Goal: Transaction & Acquisition: Purchase product/service

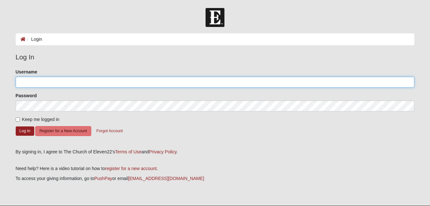
type input "scottieforrest"
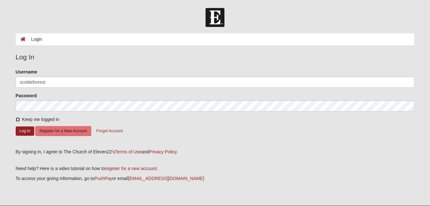
click at [17, 120] on input "Keep me logged in" at bounding box center [18, 119] width 4 height 4
checkbox input "true"
click at [28, 130] on button "Log In" at bounding box center [25, 130] width 19 height 9
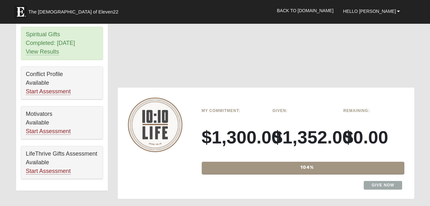
scroll to position [416, 0]
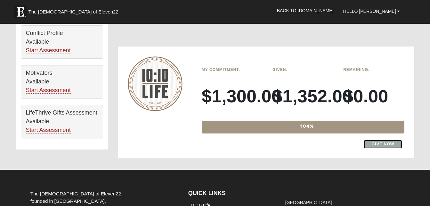
click at [381, 144] on link "Give Now" at bounding box center [383, 144] width 39 height 9
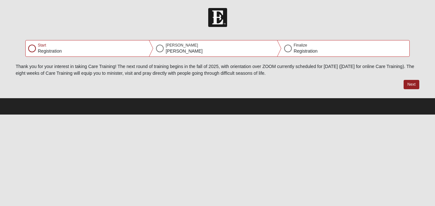
click at [160, 48] on div at bounding box center [160, 49] width 8 height 8
click at [31, 48] on div at bounding box center [32, 49] width 8 height 8
click at [29, 48] on div at bounding box center [32, 49] width 8 height 8
click at [34, 49] on div at bounding box center [32, 49] width 8 height 8
click at [158, 47] on div at bounding box center [160, 49] width 8 height 8
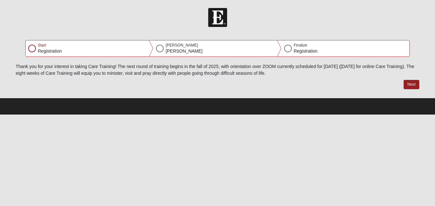
click at [158, 47] on div at bounding box center [160, 49] width 8 height 8
click at [289, 47] on div at bounding box center [288, 49] width 8 height 8
click at [409, 82] on button "Next" at bounding box center [412, 84] width 16 height 9
select select "12"
select select "8"
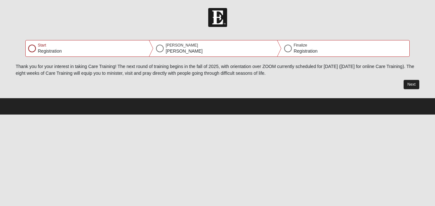
select select "1970"
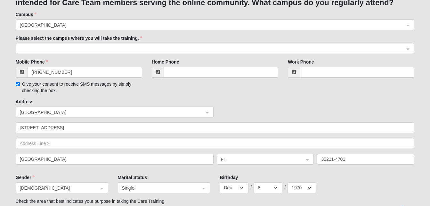
scroll to position [160, 0]
